Goal: Transaction & Acquisition: Obtain resource

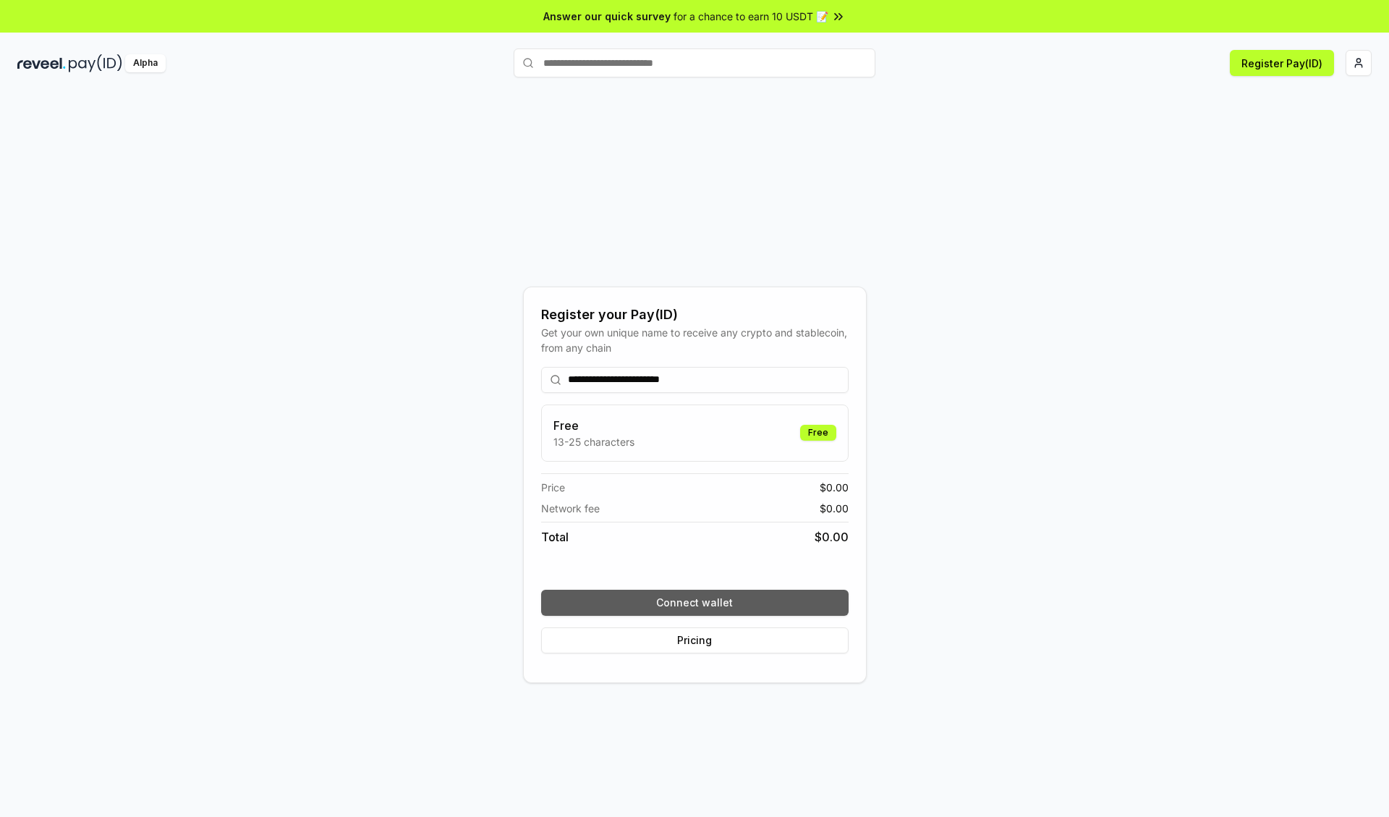
type input "**********"
click at [694, 602] on button "Connect wallet" at bounding box center [694, 602] width 307 height 26
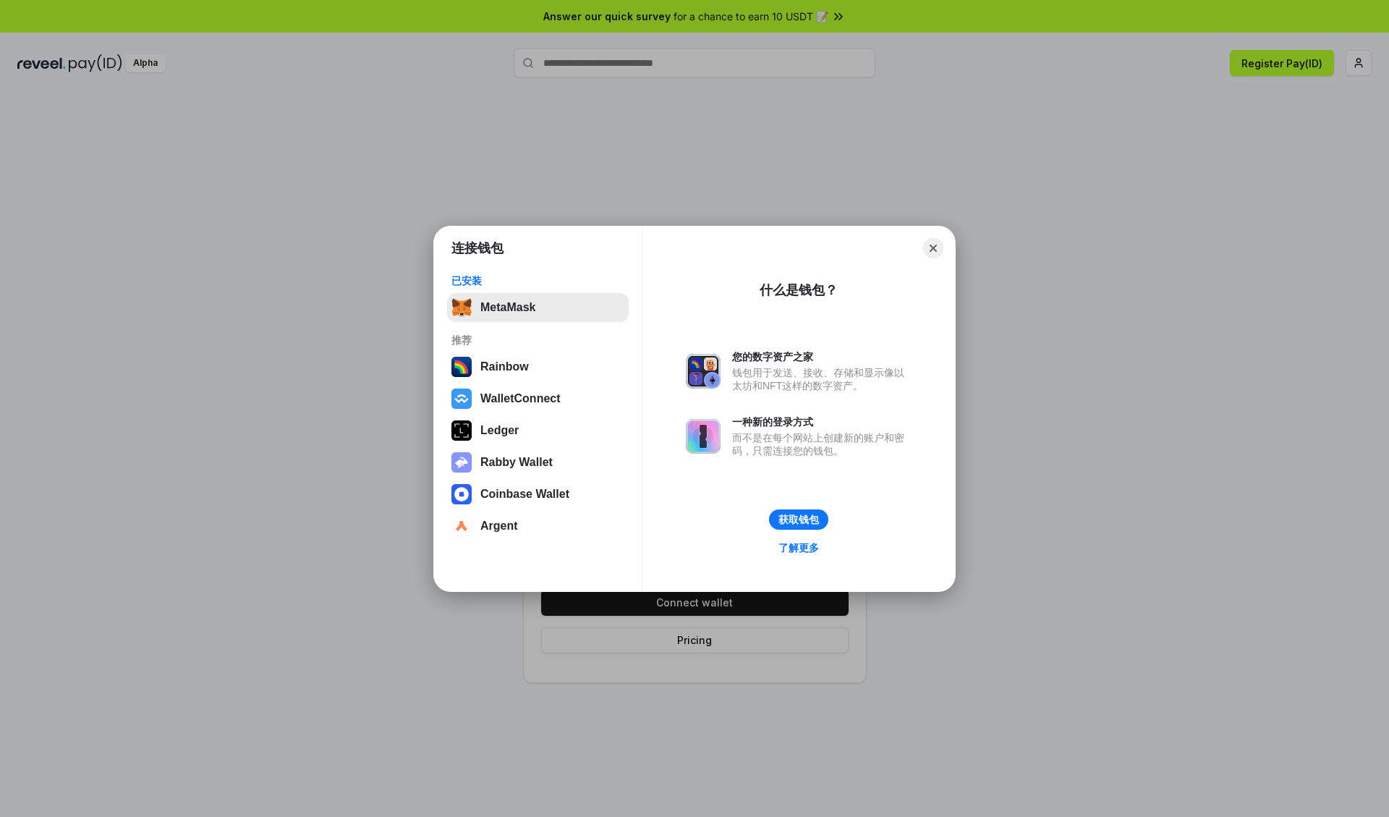
click at [537, 307] on button "MetaMask" at bounding box center [538, 307] width 182 height 29
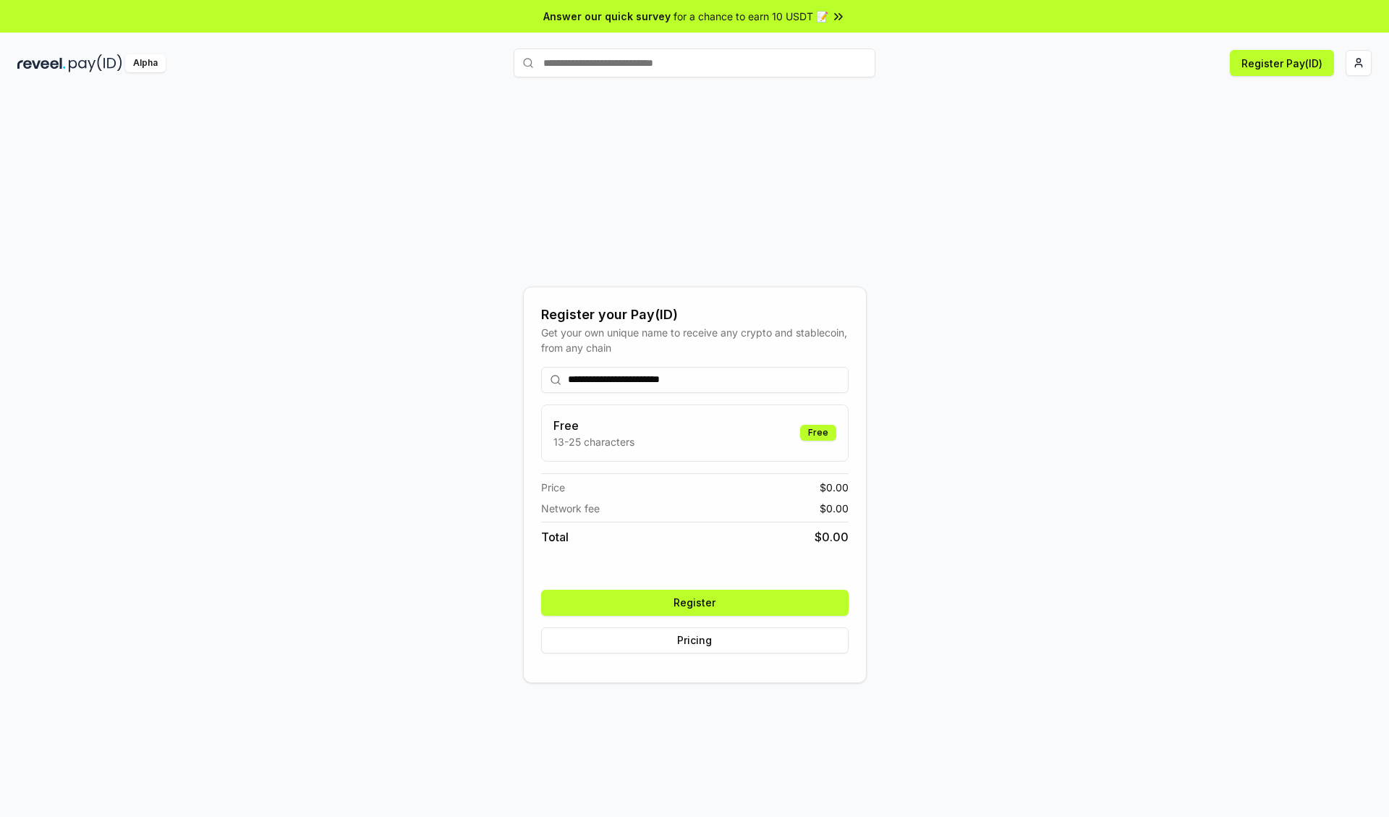
click at [694, 602] on button "Register" at bounding box center [694, 602] width 307 height 26
